Goal: Transaction & Acquisition: Download file/media

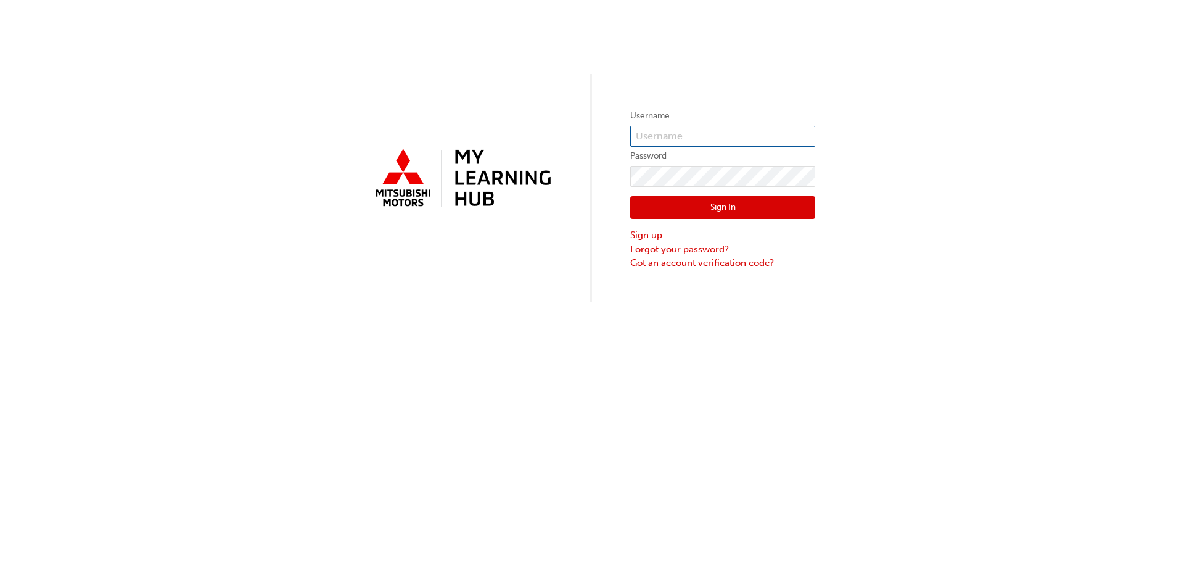
type input "0005348478"
click at [716, 205] on button "Sign In" at bounding box center [722, 207] width 185 height 23
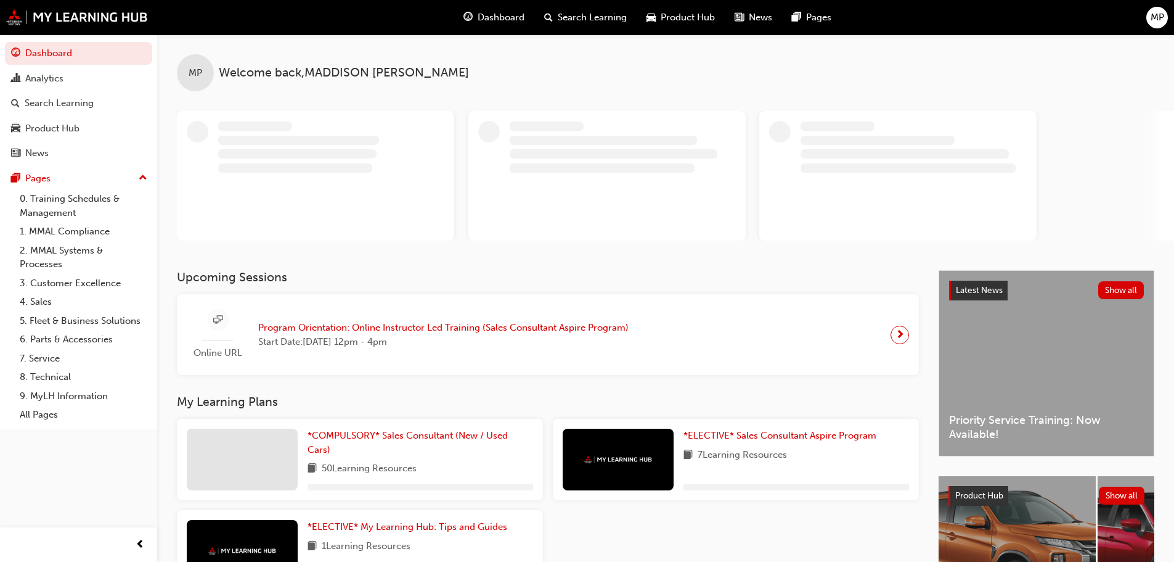
click at [685, 18] on span "Product Hub" at bounding box center [688, 17] width 54 height 14
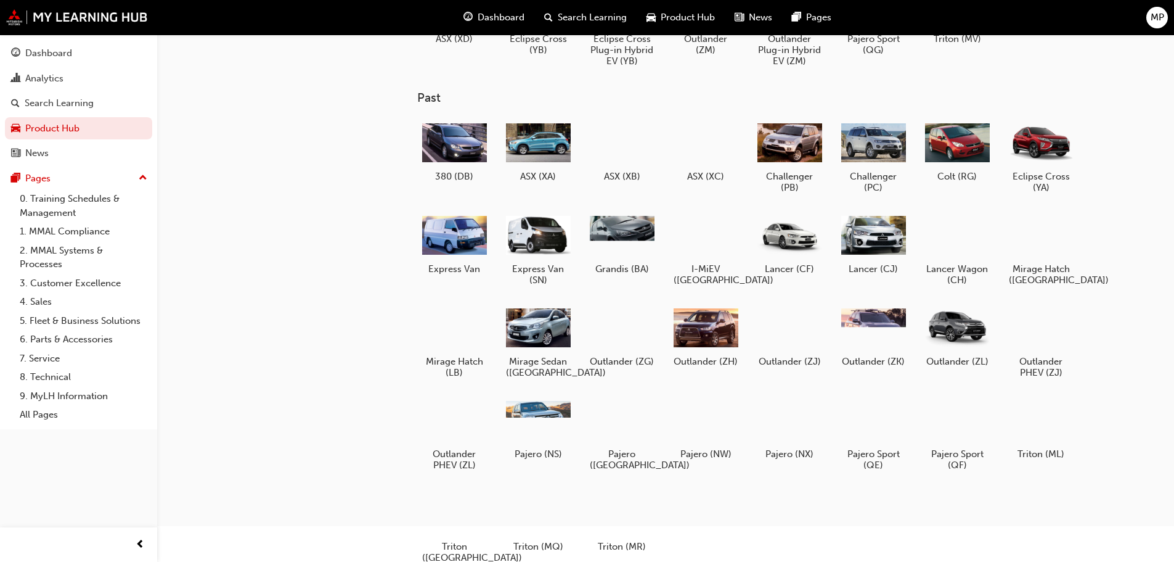
scroll to position [123, 0]
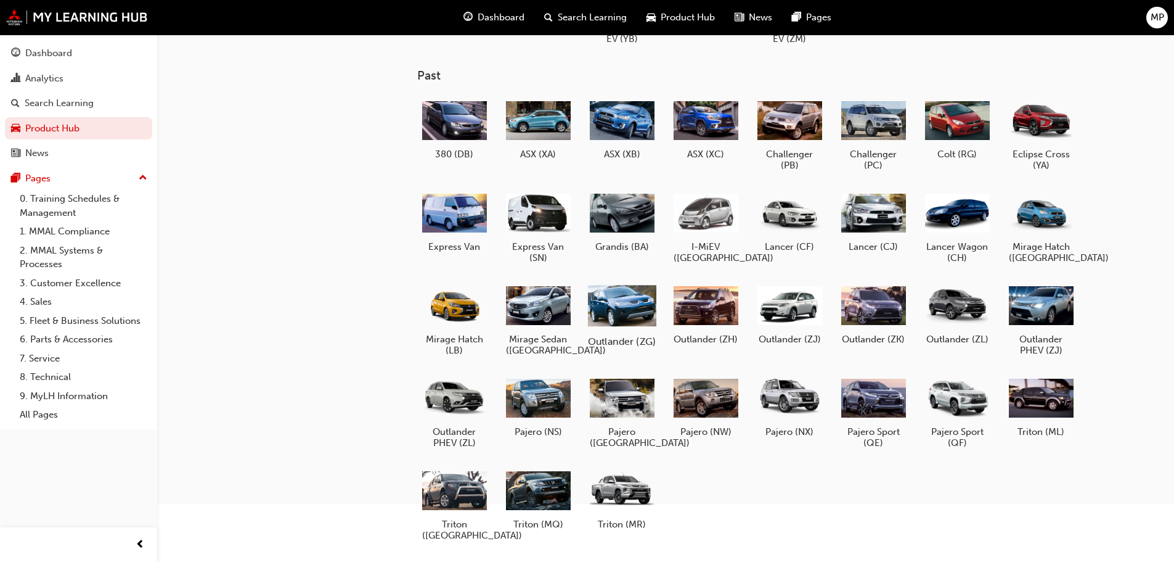
click at [635, 345] on h5 "Outlander (ZG)" at bounding box center [621, 341] width 68 height 12
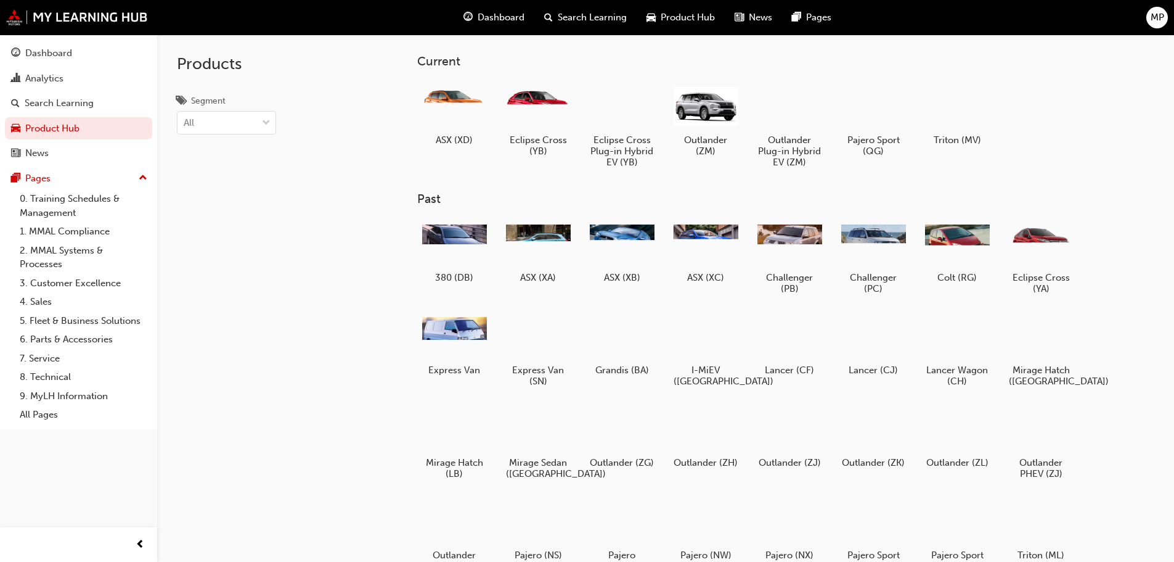
scroll to position [123, 0]
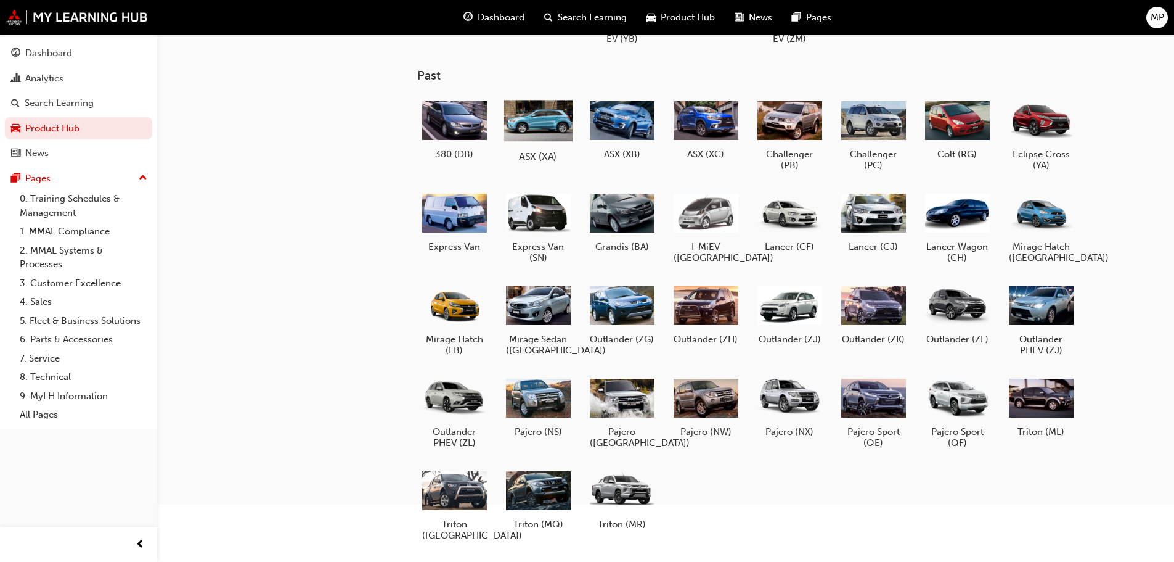
click at [536, 133] on div at bounding box center [538, 120] width 68 height 49
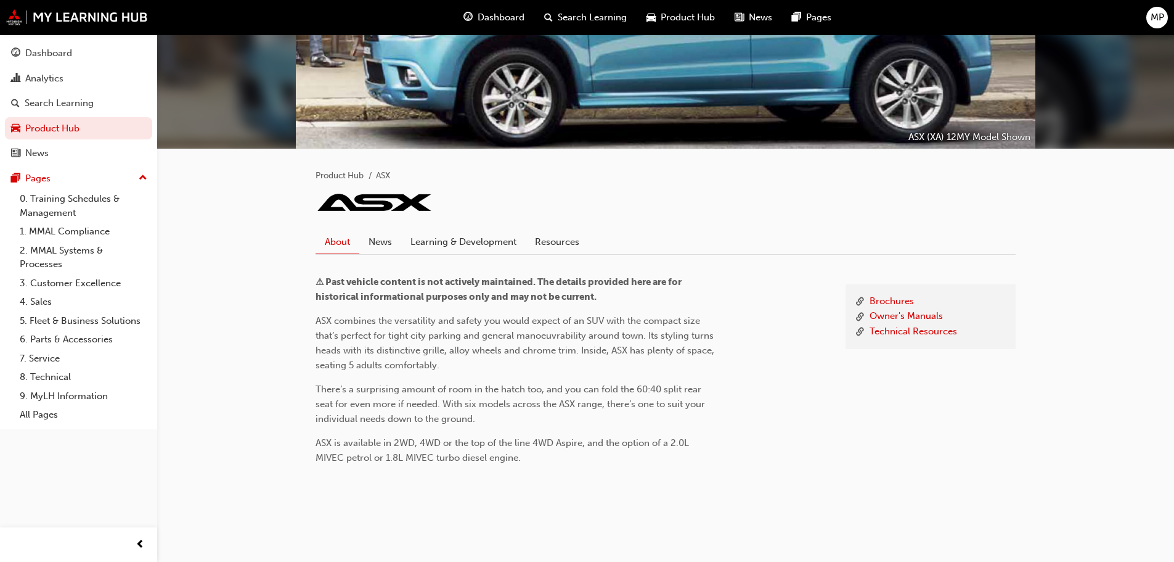
scroll to position [135, 0]
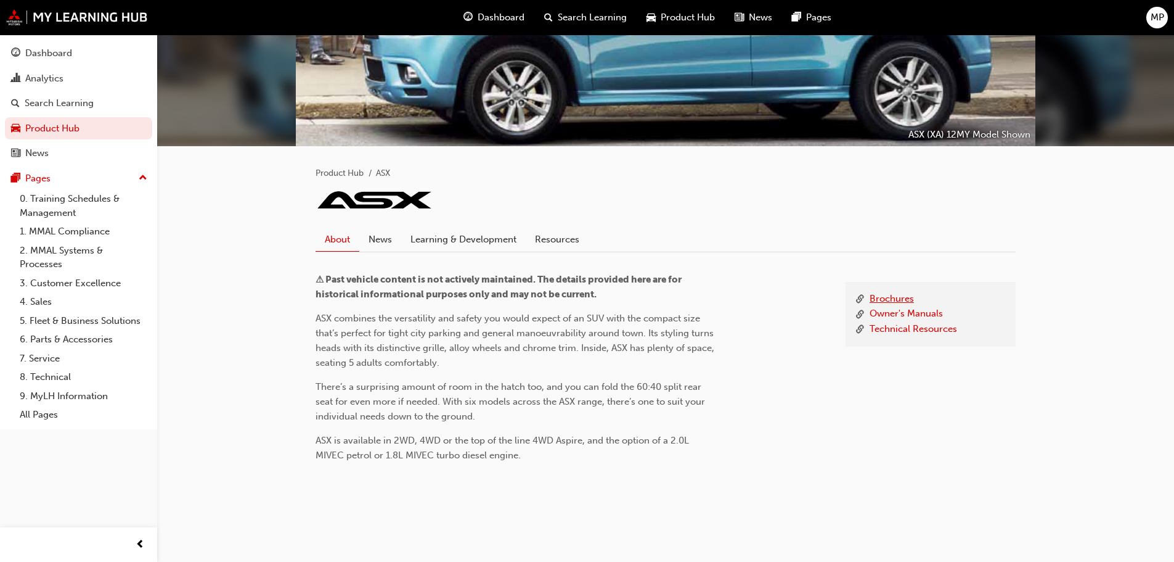
click at [890, 296] on link "Brochures" at bounding box center [892, 299] width 44 height 15
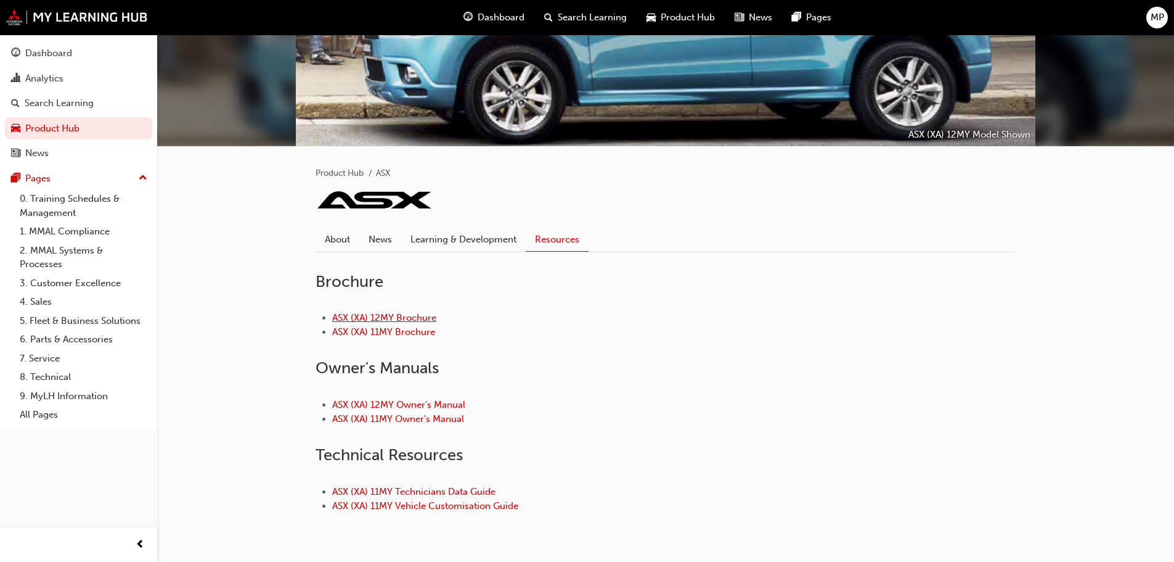
click at [380, 318] on link "ASX (XA) 12MY Brochure" at bounding box center [384, 317] width 104 height 11
